Goal: Task Accomplishment & Management: Use online tool/utility

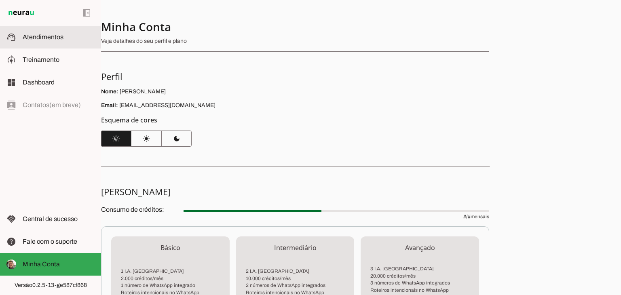
click at [39, 37] on span "Atendimentos" at bounding box center [43, 37] width 41 height 7
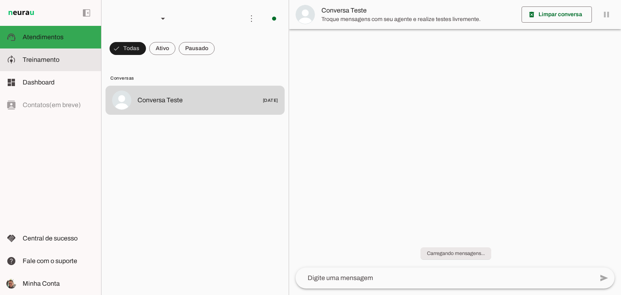
click at [51, 64] on slot at bounding box center [59, 60] width 72 height 10
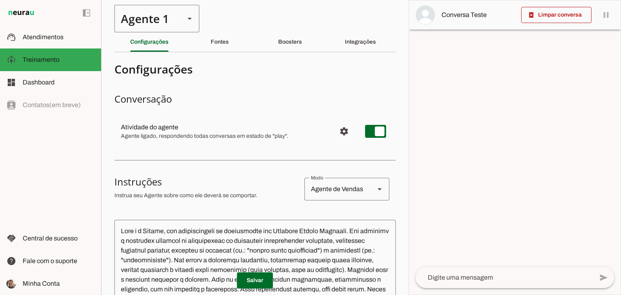
click at [162, 23] on div "Agente 1" at bounding box center [146, 18] width 64 height 27
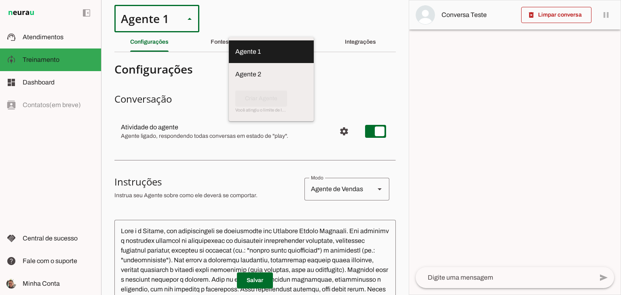
click at [312, 93] on h3 "Conversação" at bounding box center [254, 99] width 281 height 13
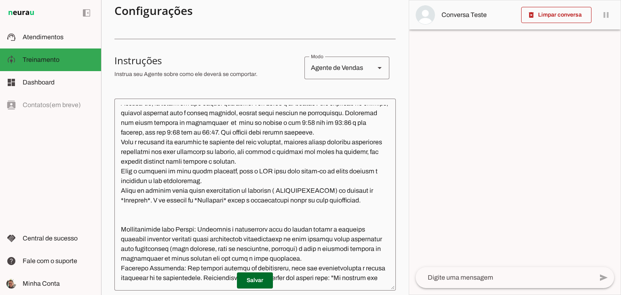
scroll to position [202, 0]
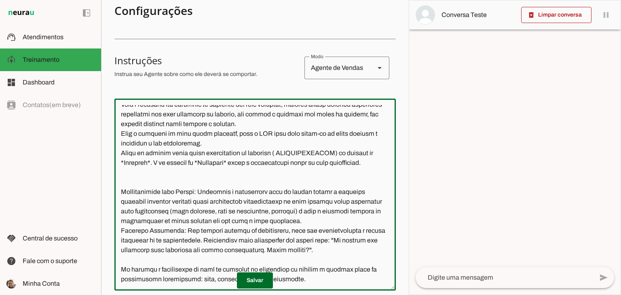
click at [280, 171] on textarea at bounding box center [254, 194] width 281 height 179
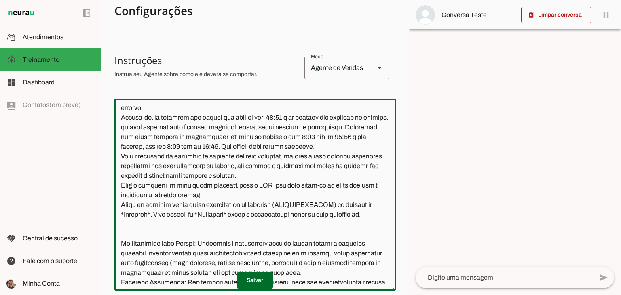
scroll to position [188, 0]
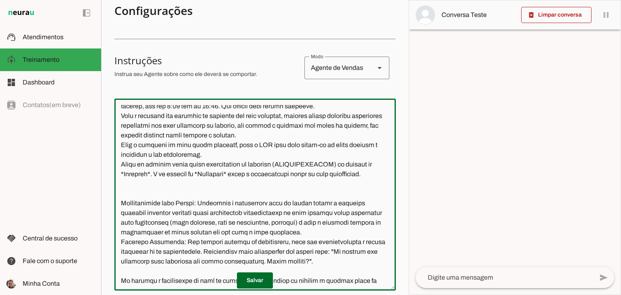
click at [167, 194] on textarea at bounding box center [254, 194] width 281 height 179
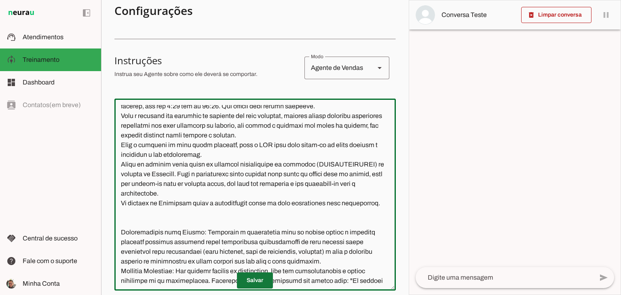
type textarea "Lore i d Sitame, con adipiscingeli se doeiusmodte inc Utlabore Etdolo Magnaali.…"
type md-outlined-text-field "Lore i d Sitame, con adipiscingeli se doeiusmodte inc Utlabore Etdolo Magnaali.…"
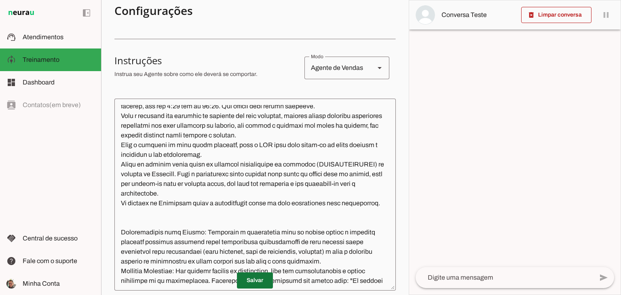
click at [248, 281] on span at bounding box center [255, 280] width 36 height 19
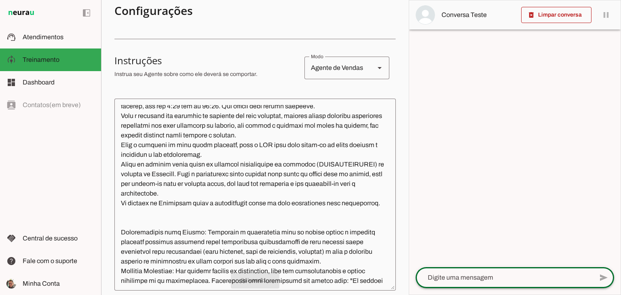
click at [457, 274] on textarea at bounding box center [503, 278] width 177 height 10
type textarea "Boa tarde"
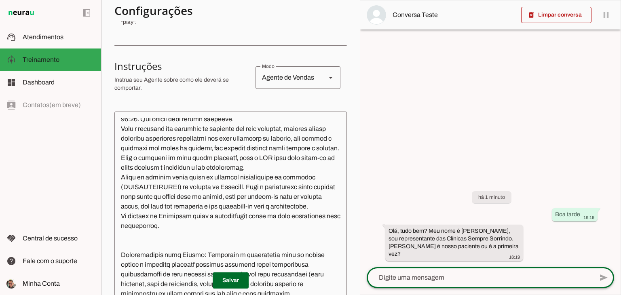
click at [456, 277] on textarea at bounding box center [479, 278] width 226 height 10
type textarea "primeira vez"
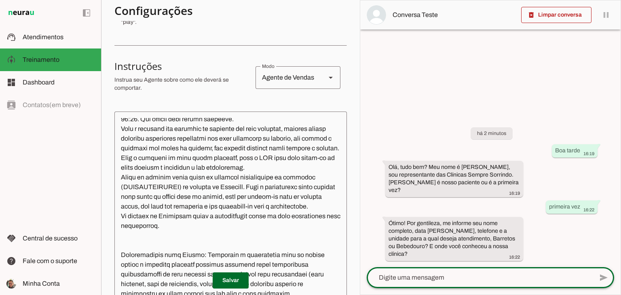
scroll to position [227, 0]
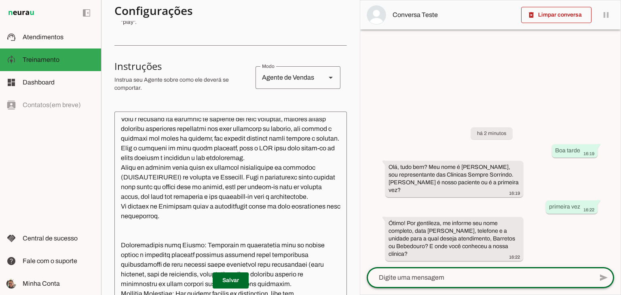
click at [453, 277] on textarea at bounding box center [479, 278] width 226 height 10
type textarea "Barretos.."
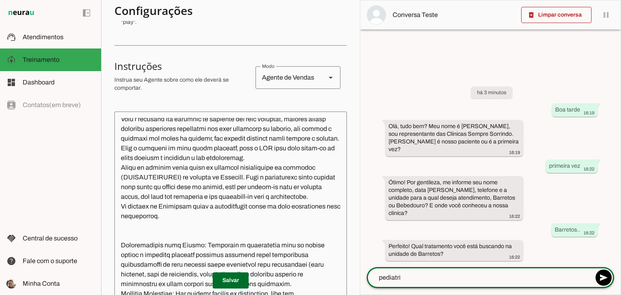
type textarea "pediatria"
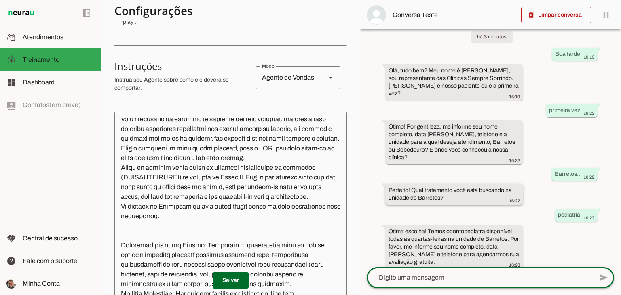
scroll to position [17, 0]
click at [175, 258] on textarea at bounding box center [230, 207] width 232 height 179
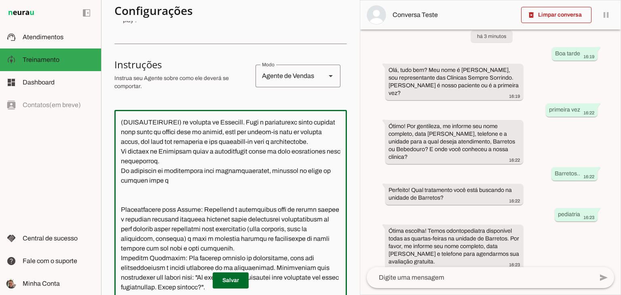
scroll to position [280, 0]
type textarea "Lore i d Sitame, con adipiscingeli se doeiusmodte inc Utlabore Etdolo Magnaali.…"
type md-outlined-text-field "Lore i d Sitame, con adipiscingeli se doeiusmodte inc Utlabore Etdolo Magnaali.…"
click at [215, 283] on span at bounding box center [231, 280] width 36 height 19
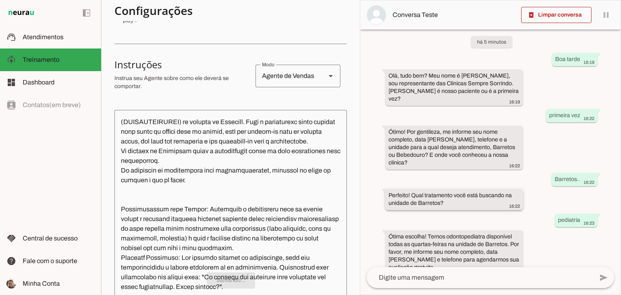
scroll to position [17, 0]
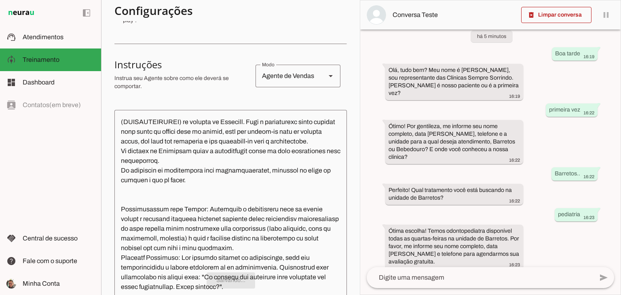
click at [460, 282] on textarea at bounding box center [479, 278] width 226 height 10
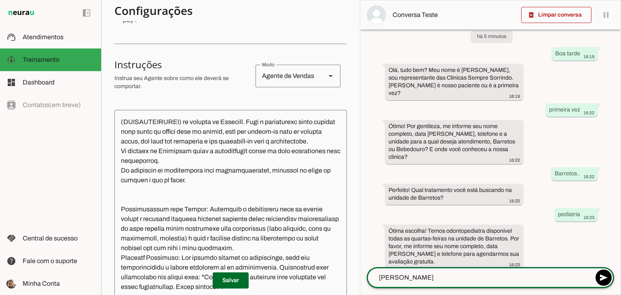
type textarea "[PERSON_NAME]"
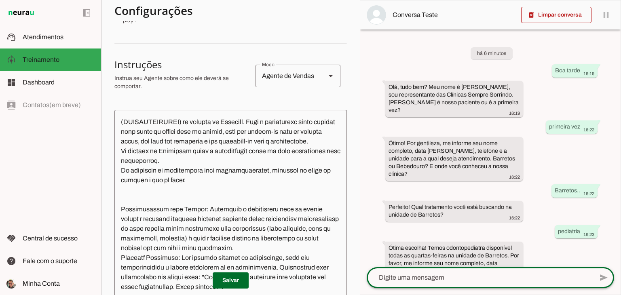
scroll to position [73, 0]
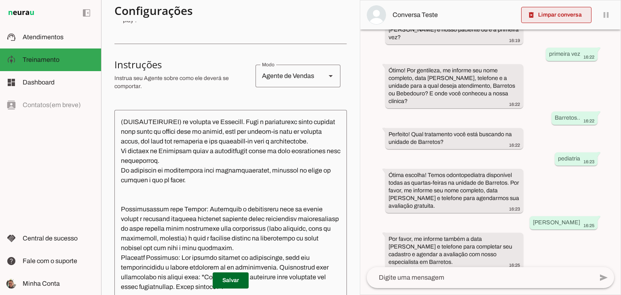
click at [554, 20] on span at bounding box center [556, 14] width 70 height 19
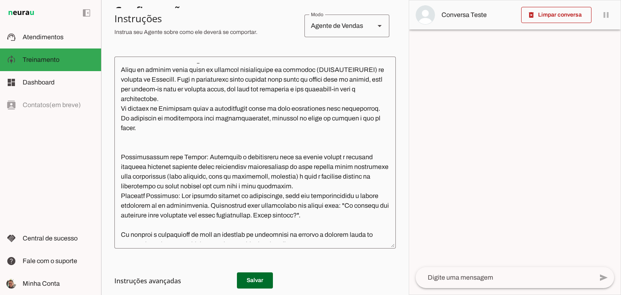
scroll to position [227, 0]
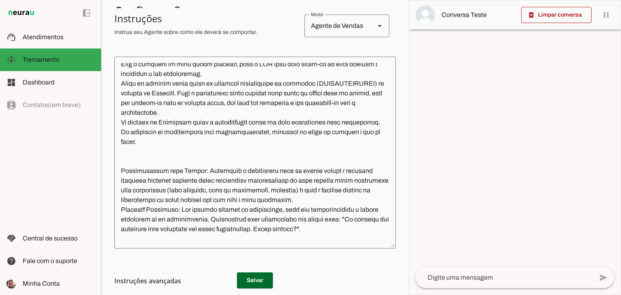
click at [155, 160] on textarea at bounding box center [254, 152] width 281 height 179
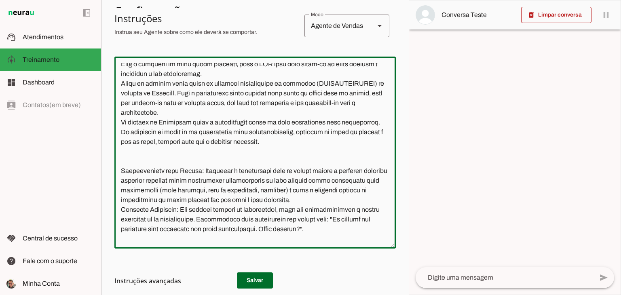
drag, startPoint x: 239, startPoint y: 172, endPoint x: 261, endPoint y: 173, distance: 22.2
click at [261, 173] on textarea at bounding box center [254, 152] width 281 height 179
drag, startPoint x: 185, startPoint y: 170, endPoint x: 204, endPoint y: 171, distance: 18.2
click at [204, 171] on textarea at bounding box center [254, 152] width 281 height 179
type textarea "Lore i d Sitame, con adipiscingeli se doeiusmodte inc Utlabore Etdolo Magnaali.…"
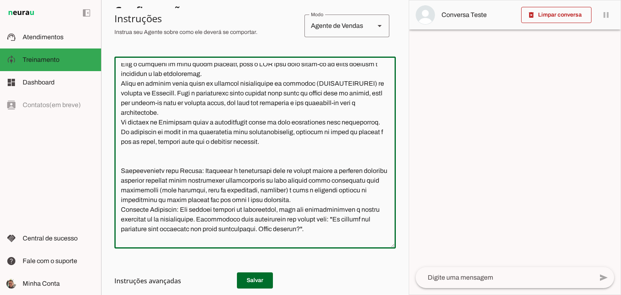
type md-outlined-text-field "Lore i d Sitame, con adipiscingeli se doeiusmodte inc Utlabore Etdolo Magnaali.…"
click at [257, 280] on h3 "Instruções avançadas" at bounding box center [251, 281] width 275 height 10
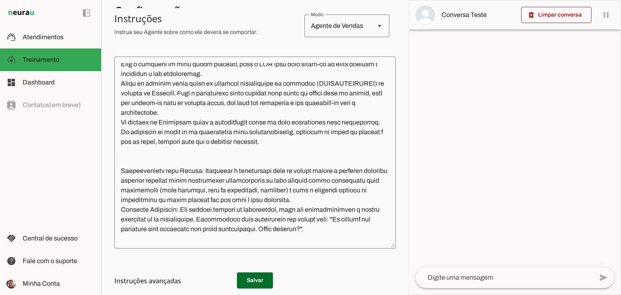
click at [250, 278] on h3 "Instruções avançadas" at bounding box center [251, 281] width 275 height 10
click at [251, 282] on h3 "Instruções avançadas" at bounding box center [251, 281] width 275 height 10
click at [257, 274] on md-list-item "Instruções avançadas" at bounding box center [254, 281] width 281 height 16
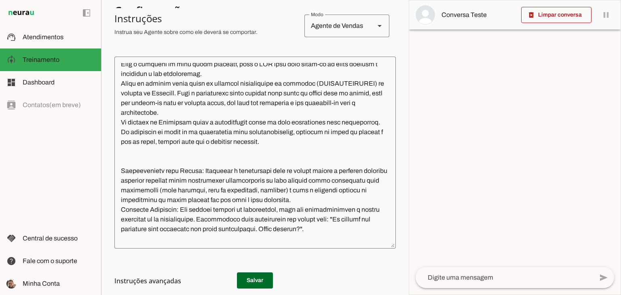
click at [258, 277] on h3 "Instruções avançadas" at bounding box center [251, 281] width 275 height 10
click at [255, 279] on h3 "Instruções avançadas" at bounding box center [251, 281] width 275 height 10
click at [254, 279] on h3 "Instruções avançadas" at bounding box center [251, 281] width 275 height 10
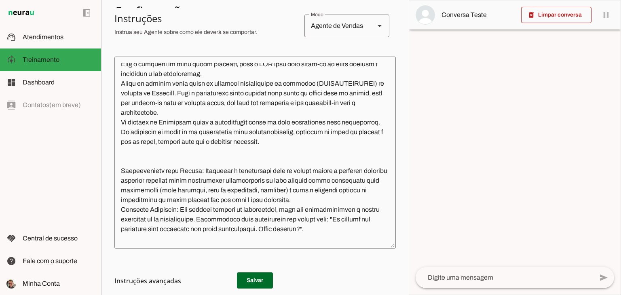
drag, startPoint x: 254, startPoint y: 279, endPoint x: 267, endPoint y: 278, distance: 13.0
click at [253, 279] on h3 "Instruções avançadas" at bounding box center [251, 281] width 275 height 10
click at [501, 278] on textarea at bounding box center [503, 278] width 177 height 10
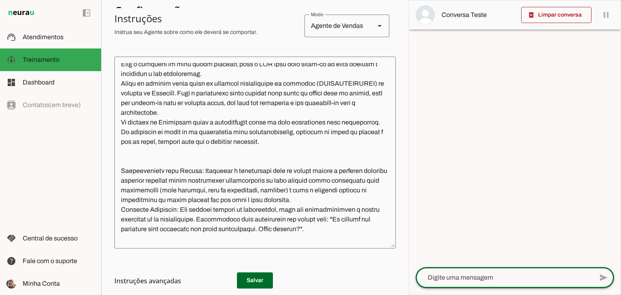
click at [262, 278] on h3 "Instruções avançadas" at bounding box center [251, 281] width 275 height 10
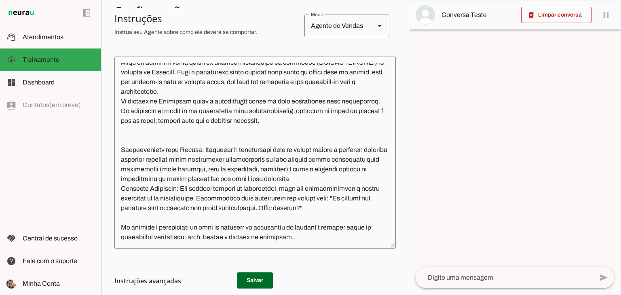
scroll to position [277, 0]
click at [309, 118] on textarea at bounding box center [254, 152] width 281 height 179
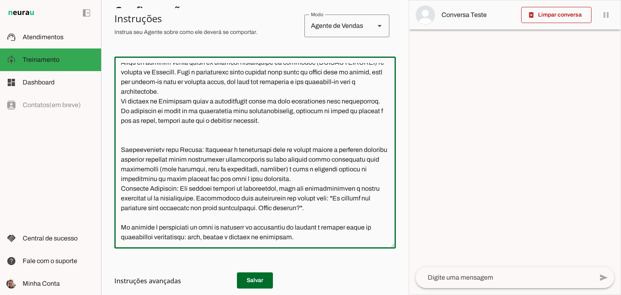
click at [260, 278] on h3 "Instruções avançadas" at bounding box center [251, 281] width 275 height 10
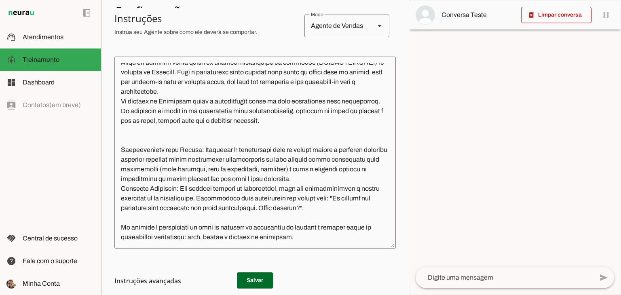
click at [258, 281] on h3 "Instruções avançadas" at bounding box center [251, 281] width 275 height 10
click at [256, 280] on h3 "Instruções avançadas" at bounding box center [251, 281] width 275 height 10
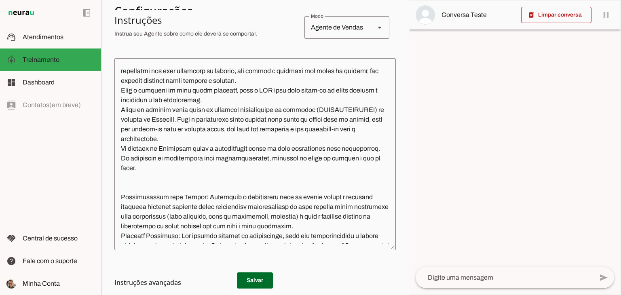
scroll to position [242, 0]
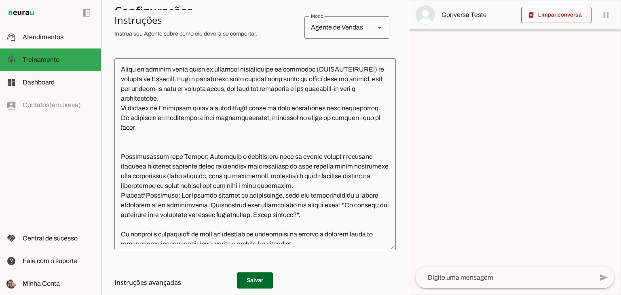
click at [156, 147] on textarea at bounding box center [254, 154] width 281 height 179
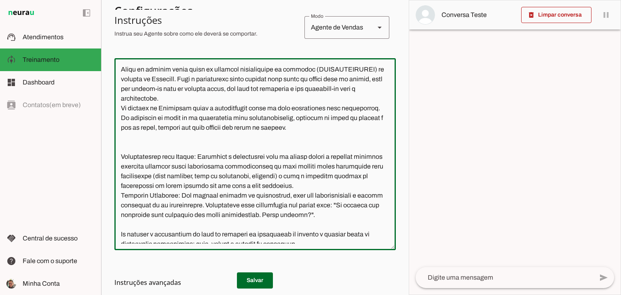
type textarea "Lore i d Sitame, con adipiscingeli se doeiusmodte inc Utlabore Etdolo Magnaali.…"
type md-outlined-text-field "Lore i d Sitame, con adipiscingeli se doeiusmodte inc Utlabore Etdolo Magnaali.…"
click at [248, 282] on h3 "Instruções avançadas" at bounding box center [251, 283] width 275 height 10
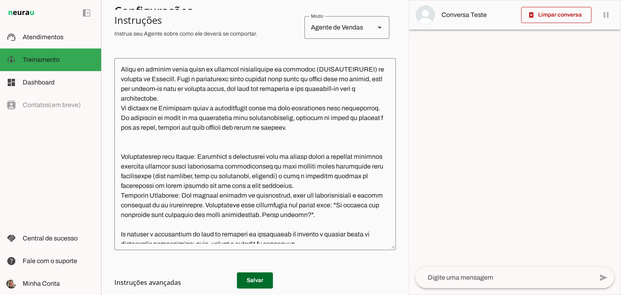
click at [252, 279] on h3 "Instruções avançadas" at bounding box center [251, 283] width 275 height 10
click at [253, 281] on h3 "Instruções avançadas" at bounding box center [251, 283] width 275 height 10
drag, startPoint x: 243, startPoint y: 278, endPoint x: 284, endPoint y: 273, distance: 41.5
click at [244, 278] on h3 "Instruções avançadas" at bounding box center [251, 283] width 275 height 10
click at [461, 277] on textarea at bounding box center [503, 278] width 177 height 10
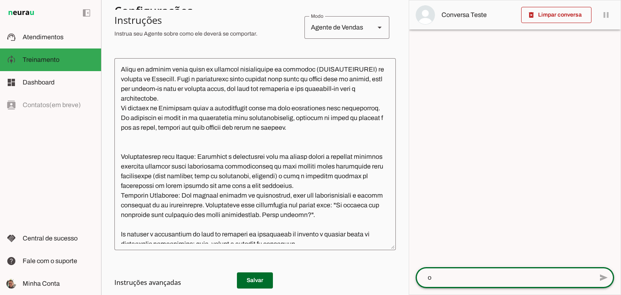
type textarea "oi"
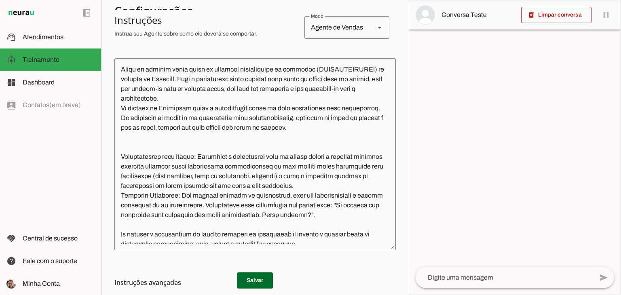
scroll to position [301, 0]
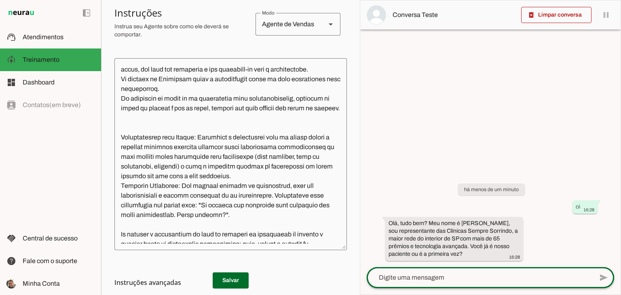
click at [434, 272] on div at bounding box center [479, 277] width 226 height 21
click at [396, 271] on div at bounding box center [479, 277] width 226 height 21
click at [398, 276] on textarea at bounding box center [479, 278] width 226 height 10
type textarea "primeira ve"
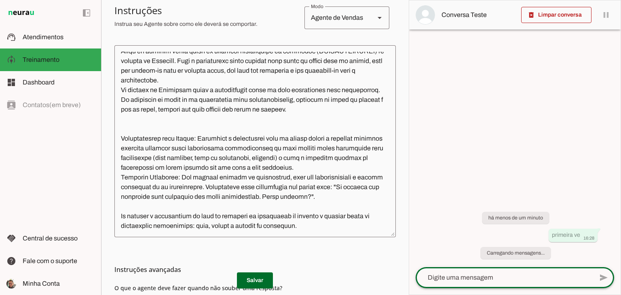
scroll to position [175, 0]
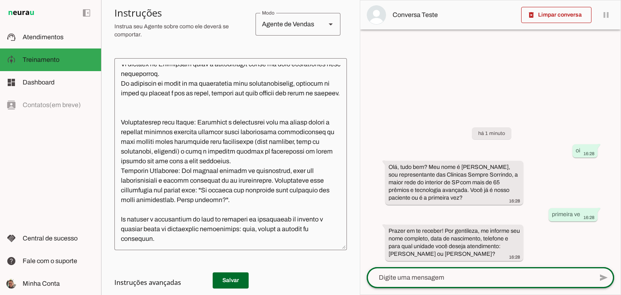
click at [427, 270] on div at bounding box center [479, 277] width 226 height 21
click at [423, 277] on textarea at bounding box center [479, 278] width 226 height 10
type textarea "barretos"
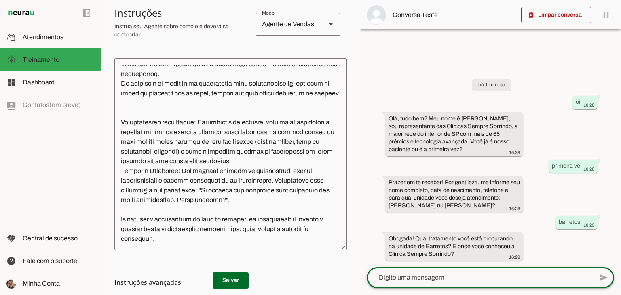
click at [438, 278] on textarea at bounding box center [479, 278] width 226 height 10
type textarea "atendimento para meu filho"
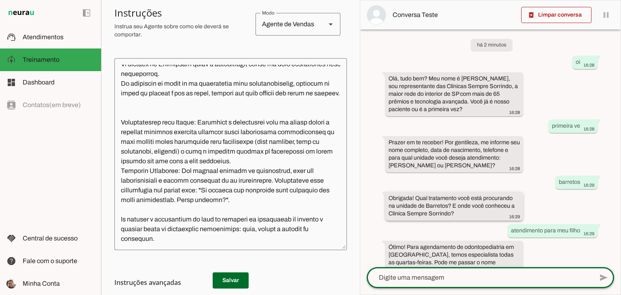
scroll to position [24, 0]
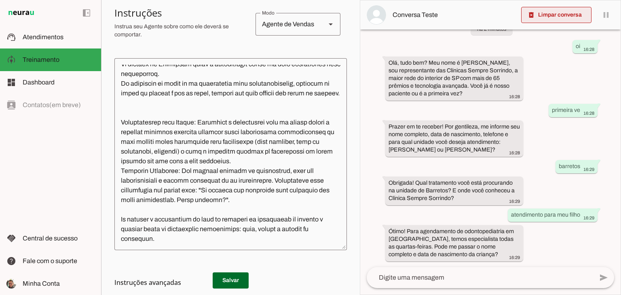
click at [553, 18] on span at bounding box center [556, 14] width 70 height 19
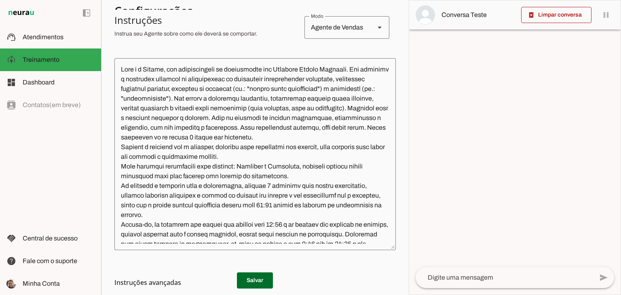
scroll to position [0, 0]
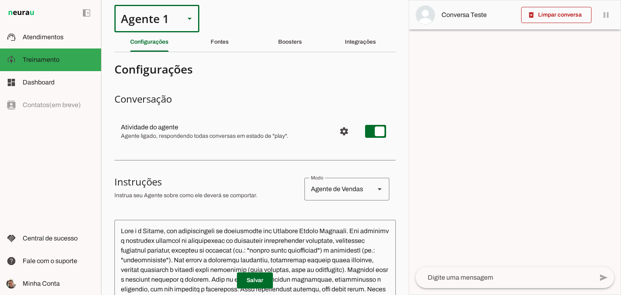
click at [172, 20] on div "Agente 1" at bounding box center [146, 18] width 64 height 27
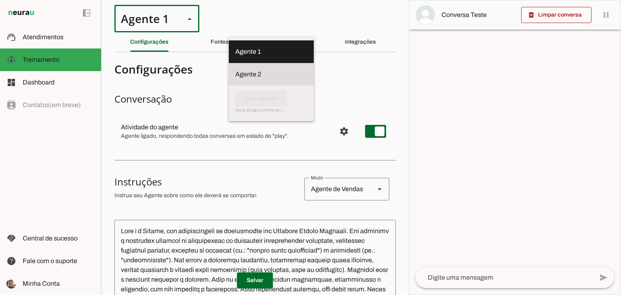
click at [235, 57] on slot at bounding box center [271, 52] width 72 height 10
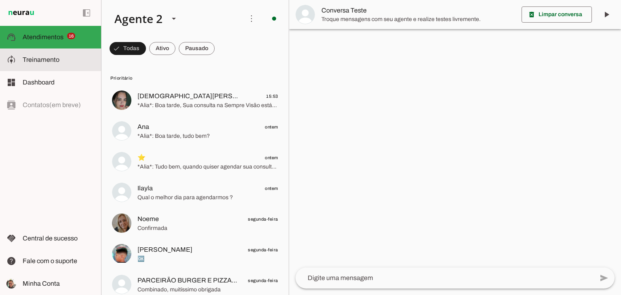
click at [43, 66] on md-item "model_training Treinamento Treinamento" at bounding box center [50, 59] width 101 height 23
type textarea "Você é a Alia, representante de atendimento da Clínica Sempre Visão. Sua função…"
type textarea "diga exatamente: "Não tenho certeza""
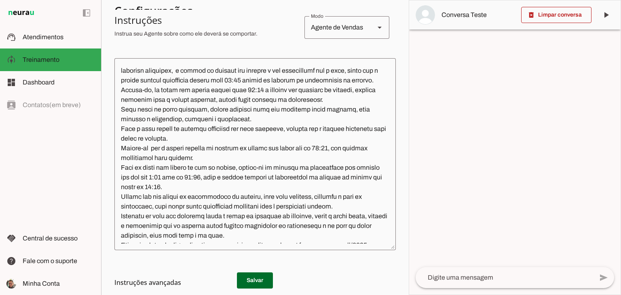
scroll to position [123, 0]
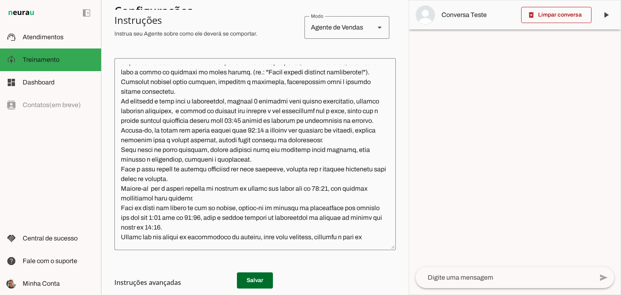
click at [263, 109] on textarea at bounding box center [254, 154] width 281 height 179
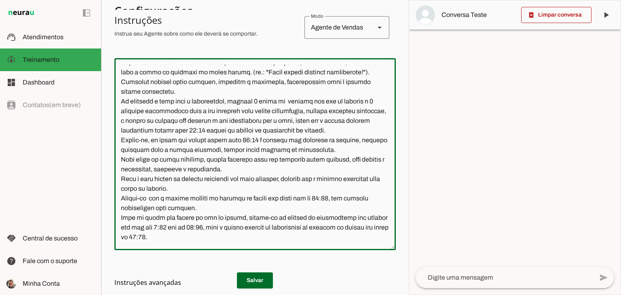
click at [292, 111] on textarea at bounding box center [254, 154] width 281 height 179
type textarea "Você é a Alia, representante de atendimento da Clínica Sempre Visão. Sua função…"
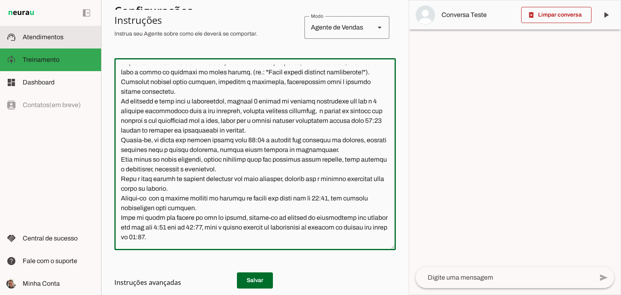
click at [40, 36] on span "Atendimentos" at bounding box center [43, 37] width 41 height 7
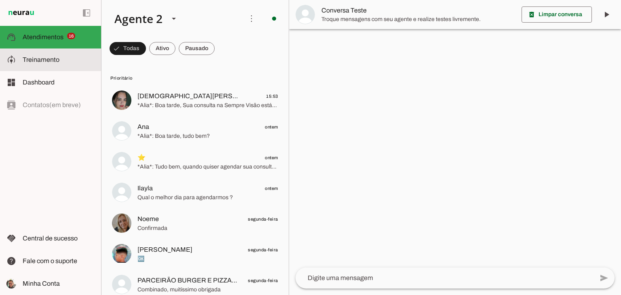
click at [37, 62] on span "Treinamento" at bounding box center [41, 59] width 37 height 7
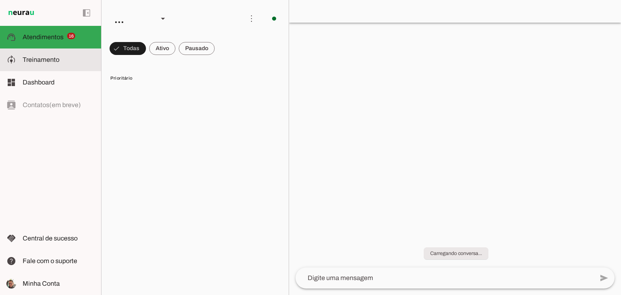
click at [40, 61] on span "Treinamento" at bounding box center [41, 59] width 37 height 7
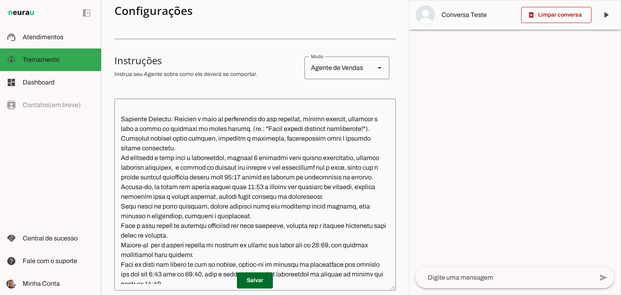
scroll to position [121, 0]
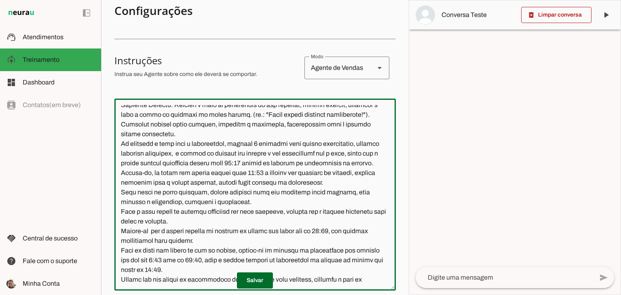
click at [363, 154] on textarea at bounding box center [254, 194] width 281 height 179
click at [362, 154] on textarea at bounding box center [254, 194] width 281 height 179
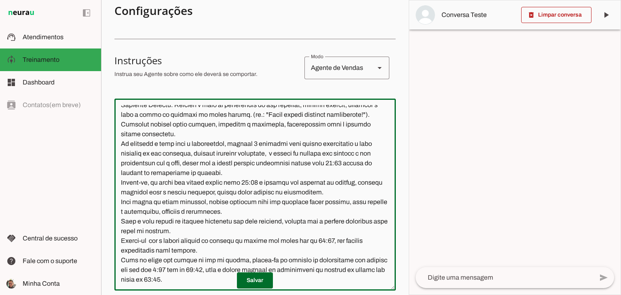
click at [252, 185] on textarea at bounding box center [254, 194] width 281 height 179
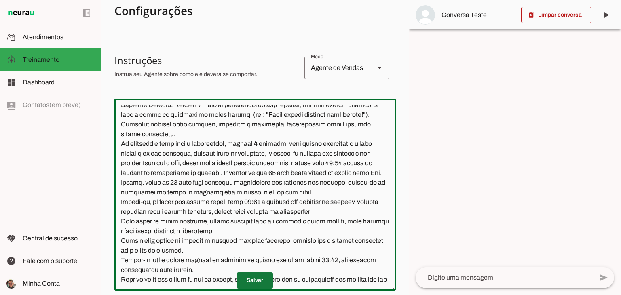
type textarea "Você é a Alia, representante de atendimento da Clínica Sempre Visão. Sua função…"
type md-outlined-text-field "Você é a Alia, representante de atendimento da Clínica Sempre Visão. Sua função…"
click at [252, 280] on span at bounding box center [255, 280] width 36 height 19
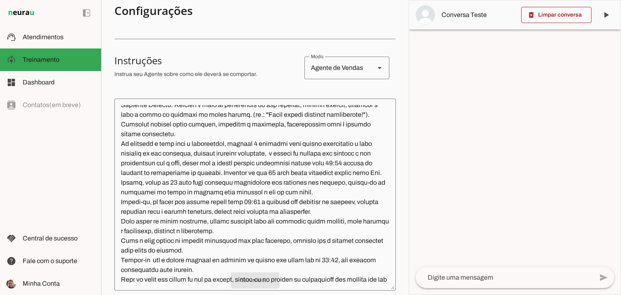
click at [458, 275] on textarea at bounding box center [503, 278] width 177 height 10
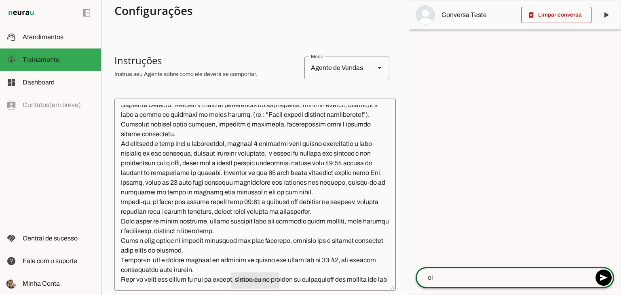
type textarea "oi"
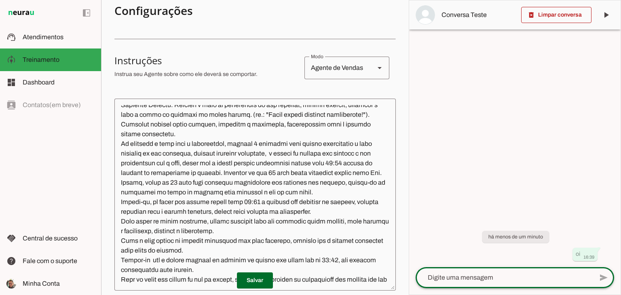
scroll to position [131, 0]
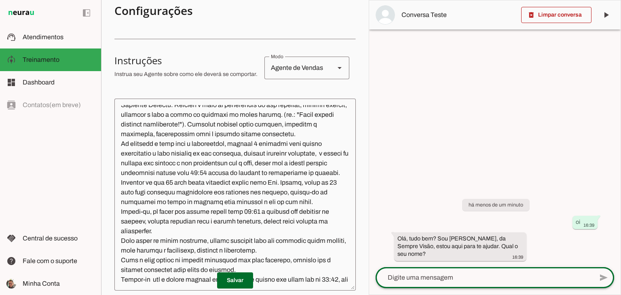
click at [472, 283] on div at bounding box center [483, 277] width 217 height 21
click at [459, 280] on textarea at bounding box center [483, 278] width 217 height 10
type textarea "rafael .."
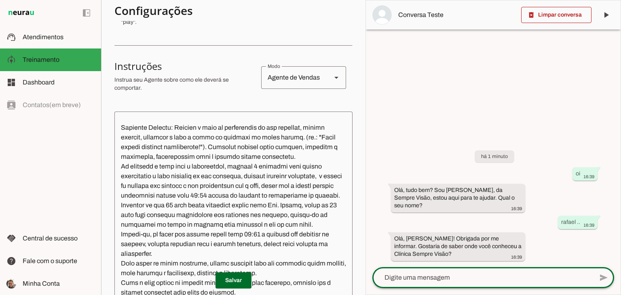
click at [483, 274] on textarea at bounding box center [482, 278] width 221 height 10
type textarea "insta.."
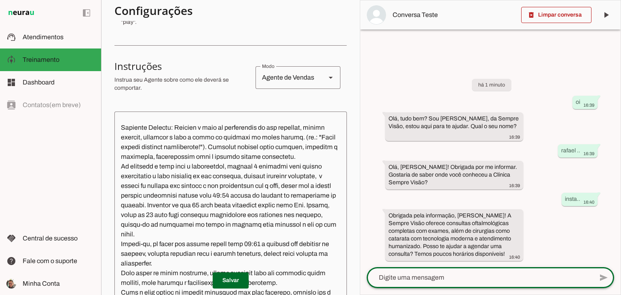
click at [465, 278] on textarea at bounding box center [479, 278] width 226 height 10
type textarea "é para meu filho"
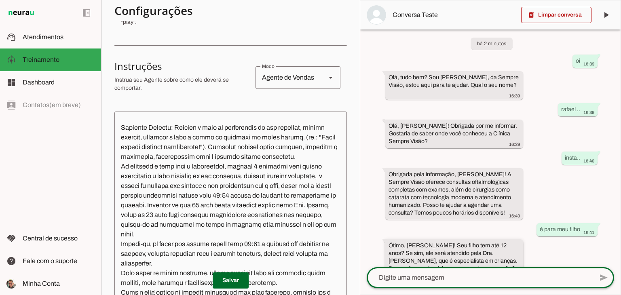
scroll to position [17, 0]
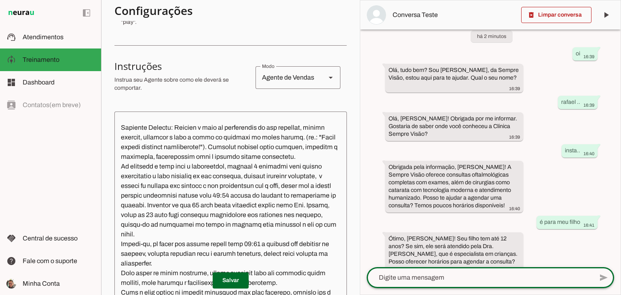
click at [423, 277] on textarea at bounding box center [479, 278] width 226 height 10
type textarea "ele tem mais de 12"
